Goal: Transaction & Acquisition: Purchase product/service

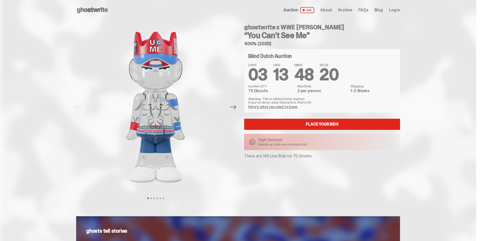
click at [296, 108] on link "Here's what you need to know" at bounding box center [272, 107] width 49 height 5
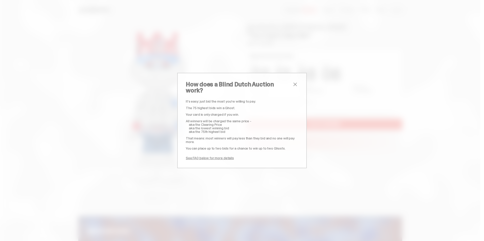
click at [292, 88] on span "close" at bounding box center [295, 85] width 6 height 6
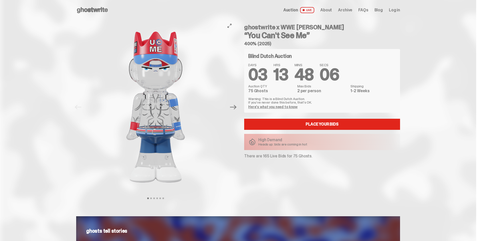
click at [236, 111] on button "Next" at bounding box center [233, 107] width 11 height 11
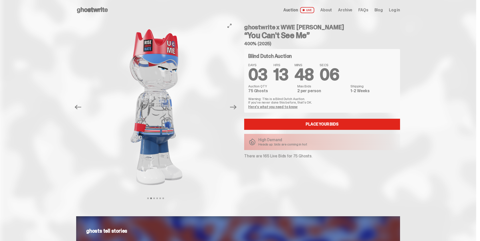
click at [236, 111] on button "Next" at bounding box center [233, 107] width 11 height 11
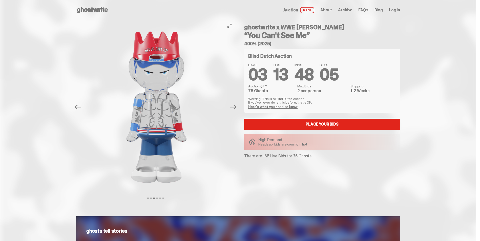
click at [236, 111] on button "Next" at bounding box center [233, 107] width 11 height 11
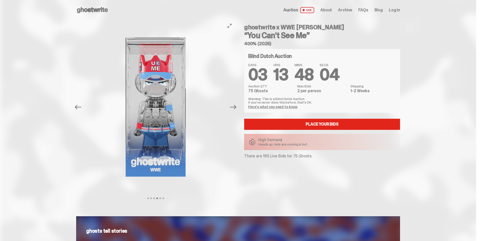
click at [236, 111] on button "Next" at bounding box center [233, 107] width 11 height 11
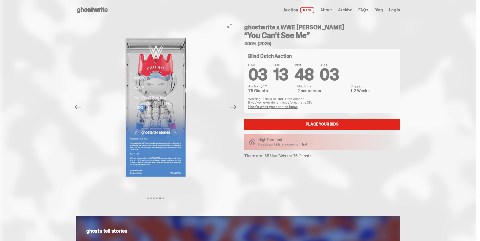
click at [236, 111] on button "Next" at bounding box center [233, 107] width 11 height 11
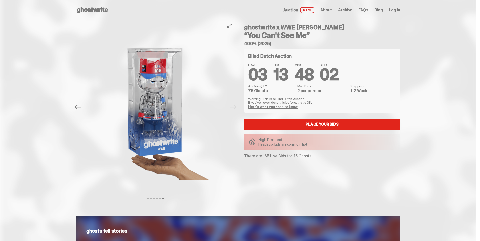
click at [235, 111] on div at bounding box center [155, 107] width 159 height 174
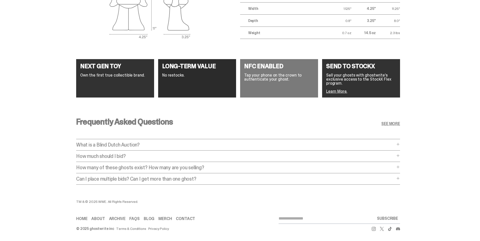
scroll to position [916, 0]
click at [205, 154] on p "How much should I bid?" at bounding box center [235, 156] width 319 height 5
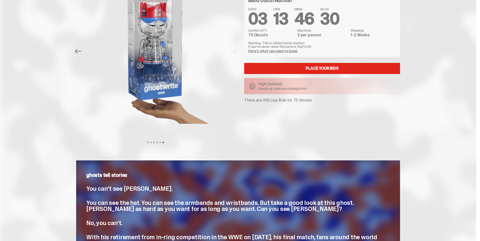
scroll to position [0, 0]
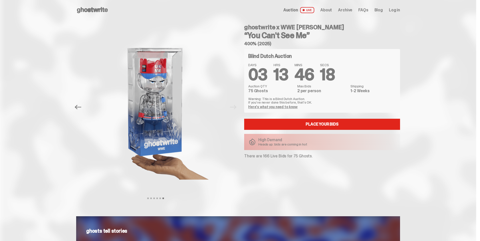
drag, startPoint x: 319, startPoint y: 159, endPoint x: 323, endPoint y: 155, distance: 4.8
click at [323, 155] on div "ghostwrite x WWE [PERSON_NAME] “You Can't See Me” 400% (2025) Blind Dutch Aucti…" at bounding box center [319, 107] width 162 height 174
click at [323, 155] on p "There are 166 Live Bids for 75 Ghosts." at bounding box center [322, 156] width 156 height 4
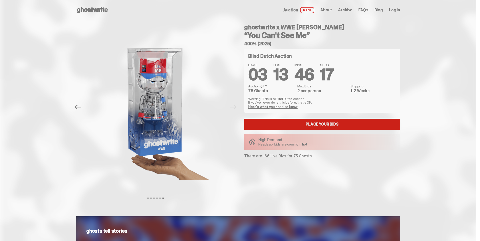
click at [320, 126] on link "Place your Bids" at bounding box center [322, 124] width 156 height 11
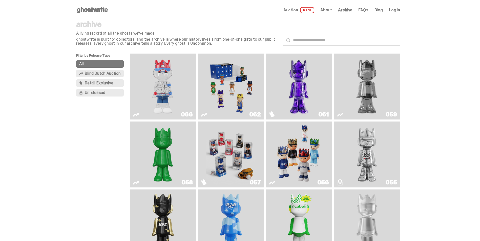
click at [302, 77] on img "Fantasy" at bounding box center [299, 87] width 50 height 62
click at [362, 169] on img "I Was There SummerSlam" at bounding box center [367, 155] width 50 height 62
click at [225, 219] on img "ghooooost" at bounding box center [231, 223] width 27 height 62
click at [179, 161] on img "Schrödinger's ghost: Sunday Green" at bounding box center [163, 155] width 50 height 62
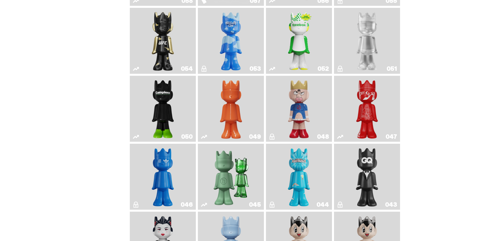
scroll to position [278, 0]
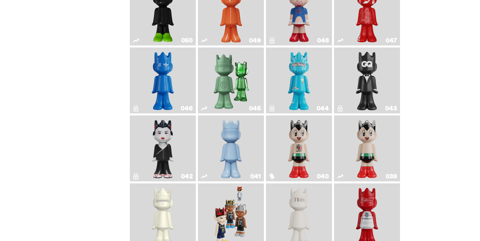
click at [300, 155] on img "Astro Boy (Heart)" at bounding box center [299, 149] width 27 height 62
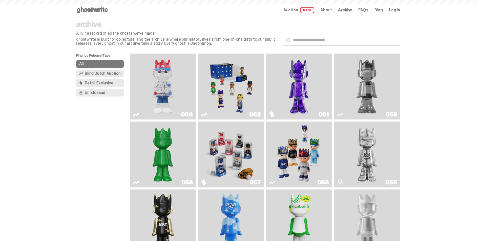
scroll to position [278, 0]
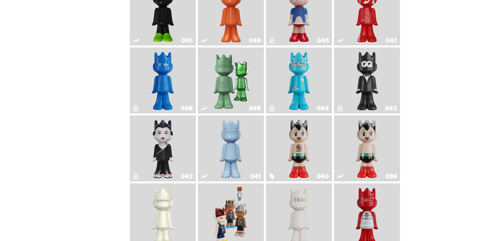
click at [228, 154] on img "Schrödinger's ghost: Winter Blue" at bounding box center [231, 149] width 27 height 62
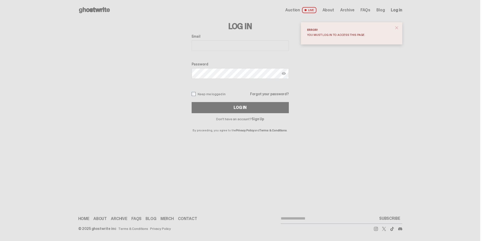
click at [258, 120] on link "Sign Up" at bounding box center [258, 119] width 12 height 5
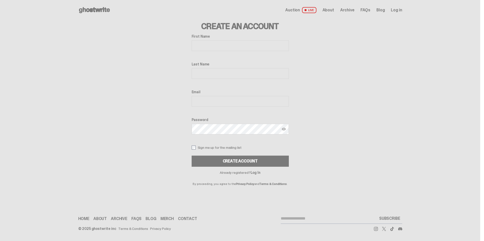
click at [193, 36] on label "First Name" at bounding box center [240, 36] width 97 height 4
click at [193, 41] on input "First Name" at bounding box center [240, 46] width 97 height 11
click at [209, 48] on input "First Name" at bounding box center [240, 46] width 97 height 11
type input "****"
type input "******"
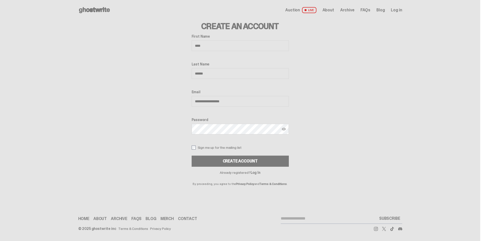
type input "**********"
click at [199, 75] on input "******" at bounding box center [240, 73] width 97 height 11
type input "****"
click at [239, 161] on div "Create Account" at bounding box center [240, 161] width 35 height 4
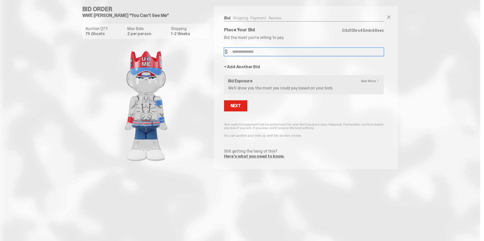
click at [257, 53] on input "Bid Amount" at bounding box center [304, 52] width 160 height 8
click at [372, 82] on link "See More" at bounding box center [371, 81] width 21 height 4
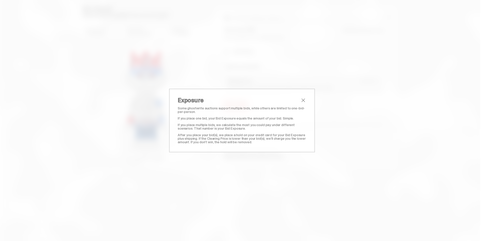
click at [303, 100] on span "close" at bounding box center [303, 100] width 6 height 6
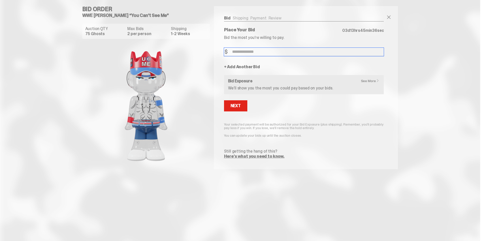
click at [237, 52] on input "Bid Amount" at bounding box center [304, 52] width 160 height 8
click at [272, 157] on link "Here’s what you need to know." at bounding box center [254, 156] width 60 height 5
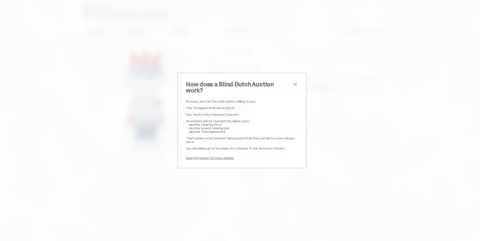
click at [292, 88] on span "close" at bounding box center [295, 85] width 6 height 6
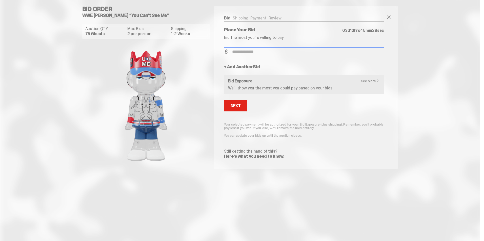
click at [255, 52] on input "Bid Amount" at bounding box center [304, 52] width 160 height 8
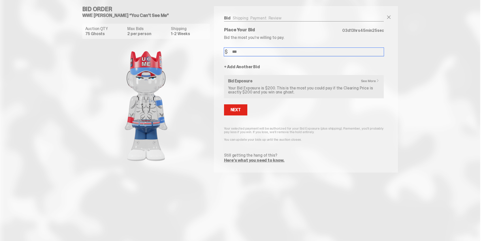
type input "***"
click at [281, 117] on form "Bid Amount $ *** Bid Quantity Qty * + Add Another Bid See More Bid Exposure You…" at bounding box center [304, 105] width 160 height 115
drag, startPoint x: 281, startPoint y: 117, endPoint x: 284, endPoint y: 136, distance: 19.0
click at [284, 136] on form "Bid Amount $ *** Bid Quantity Qty * + Add Another Bid See More Bid Exposure You…" at bounding box center [304, 105] width 160 height 115
